Goal: Find specific page/section: Find specific page/section

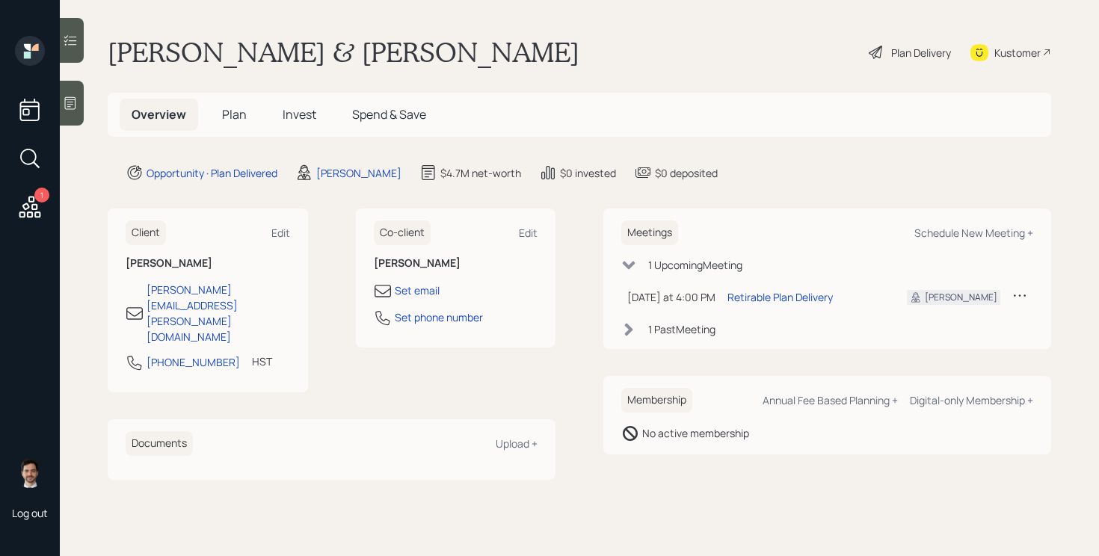
click at [894, 48] on div "Plan Delivery" at bounding box center [921, 53] width 60 height 16
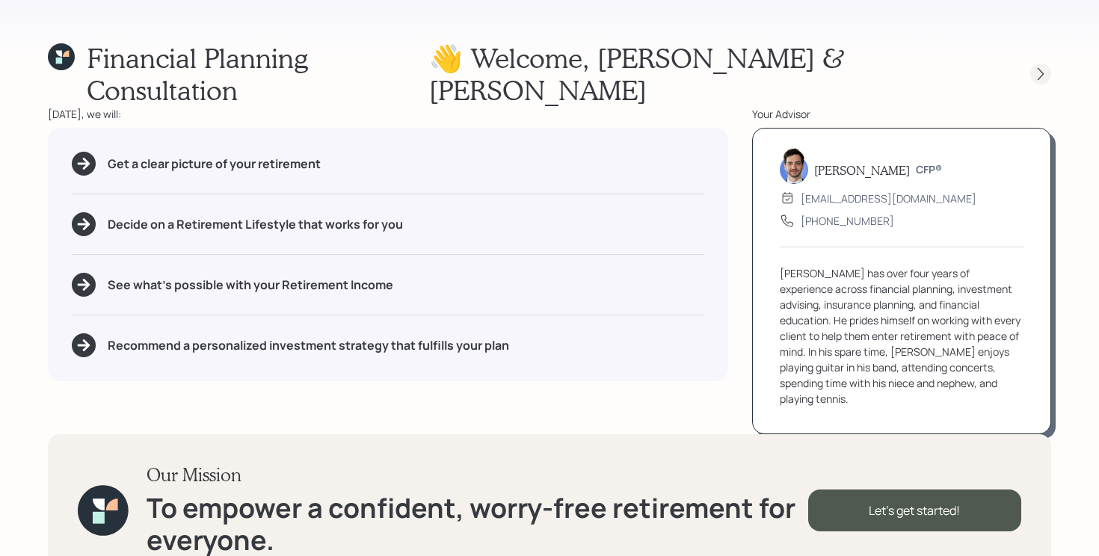
click at [1037, 67] on icon at bounding box center [1040, 74] width 15 height 15
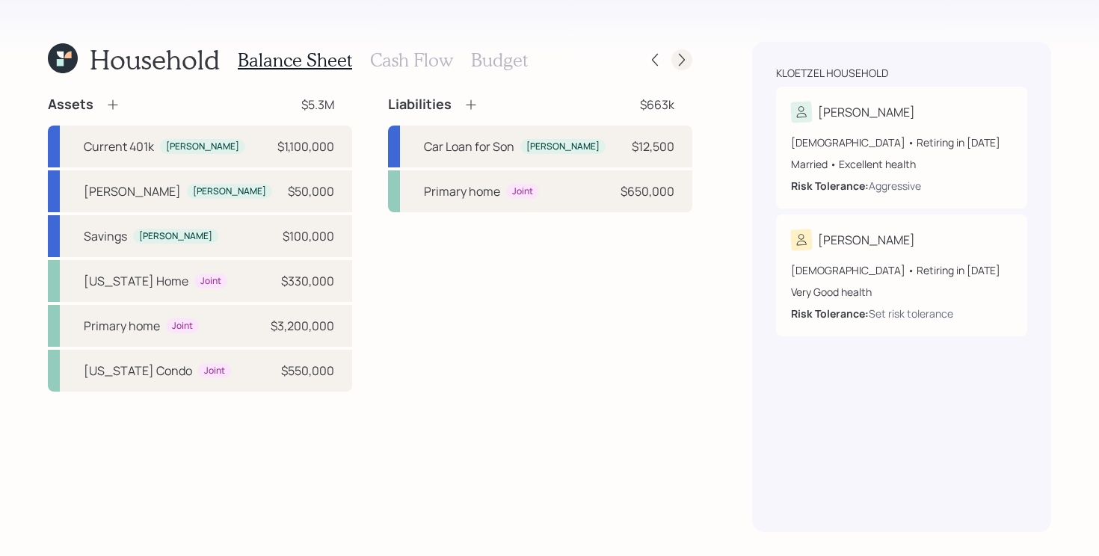
click at [676, 58] on icon at bounding box center [681, 59] width 15 height 15
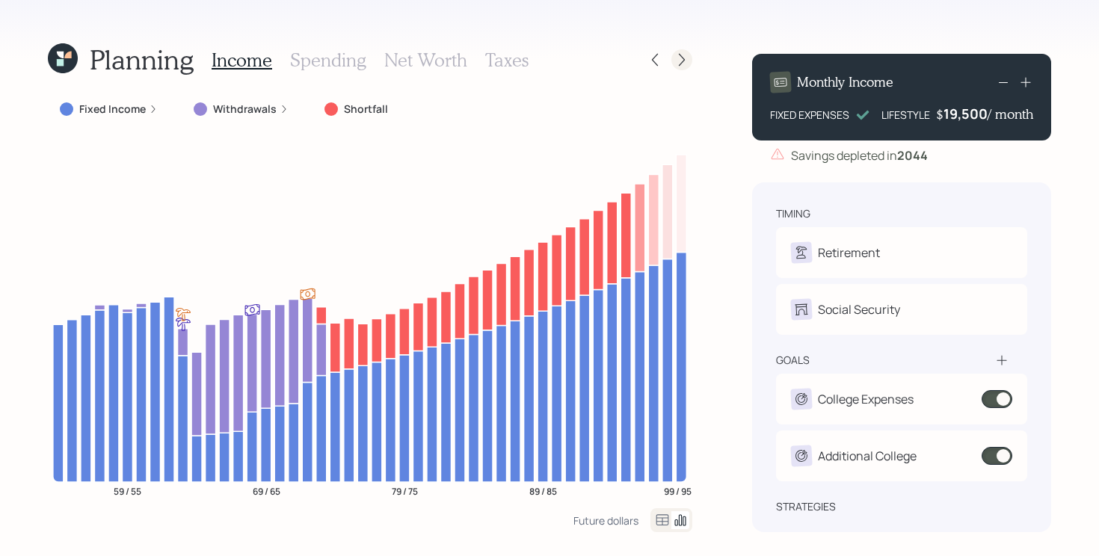
click at [679, 64] on icon at bounding box center [682, 60] width 6 height 13
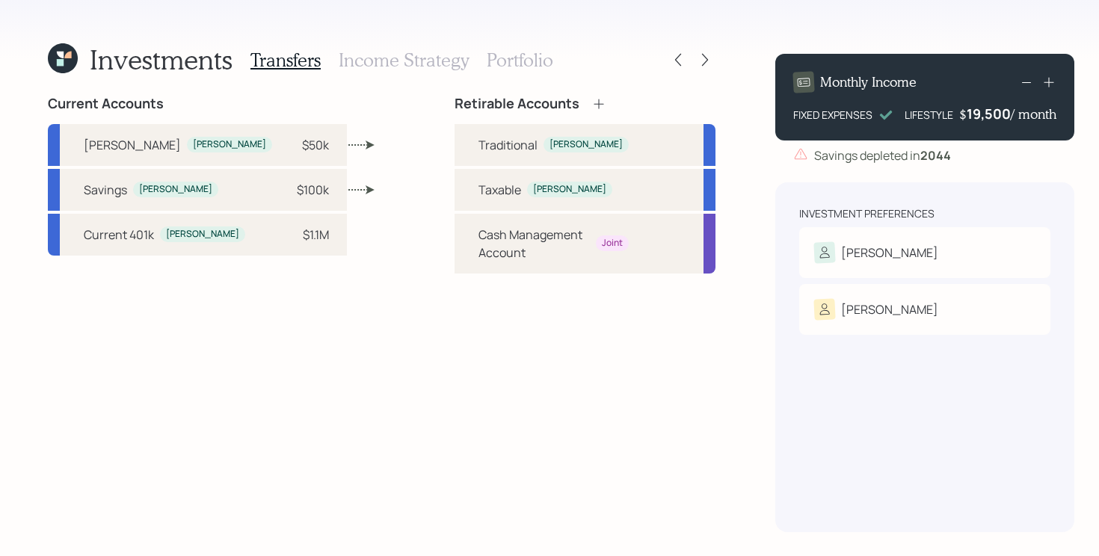
click at [72, 64] on icon at bounding box center [63, 58] width 30 height 30
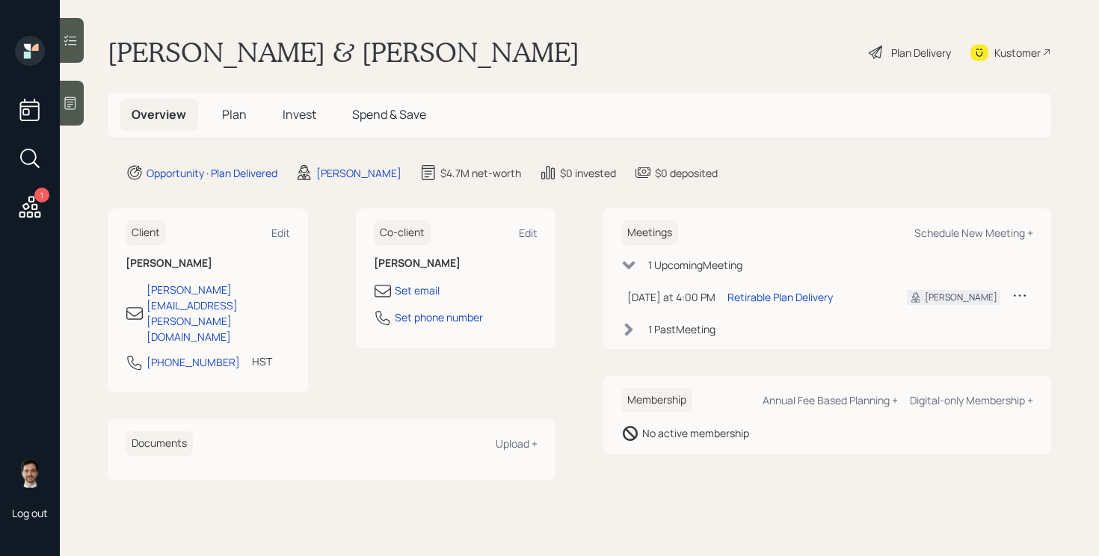
click at [239, 112] on span "Plan" at bounding box center [234, 114] width 25 height 16
